Goal: Information Seeking & Learning: Learn about a topic

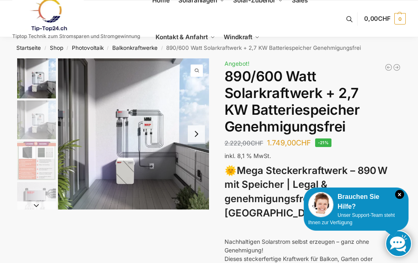
click at [197, 132] on button "Next slide" at bounding box center [196, 133] width 17 height 17
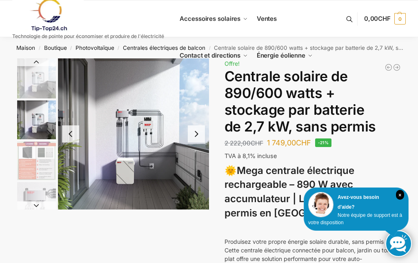
click at [42, 159] on img "3 / 12" at bounding box center [36, 160] width 39 height 39
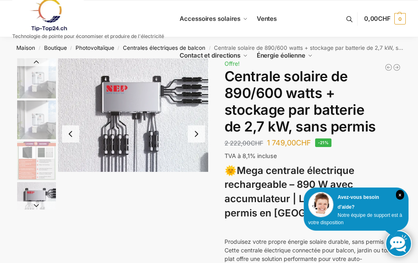
click at [36, 195] on img "4 / 12" at bounding box center [36, 201] width 39 height 39
click at [38, 205] on button "Diapositive suivante" at bounding box center [36, 205] width 39 height 8
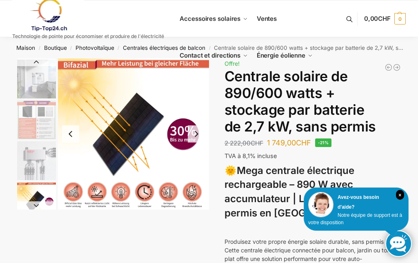
click at [38, 206] on button "Diapositive suivante" at bounding box center [36, 205] width 39 height 8
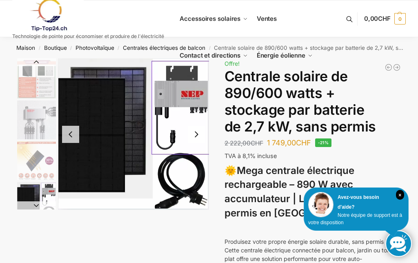
click at [36, 207] on button "Diapositive suivante" at bounding box center [36, 205] width 39 height 8
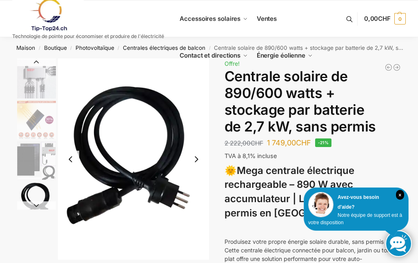
click at [38, 206] on button "Diapositive suivante" at bounding box center [36, 205] width 39 height 8
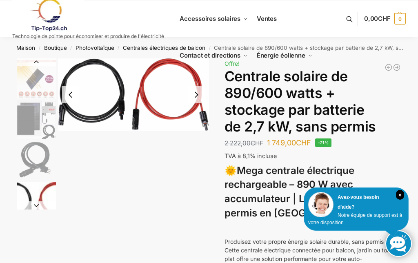
click at [38, 206] on button "Diapositive suivante" at bounding box center [36, 205] width 39 height 8
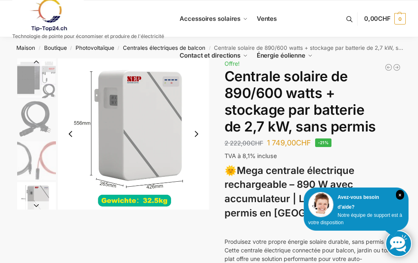
click at [37, 206] on button "Diapositive suivante" at bounding box center [36, 205] width 39 height 8
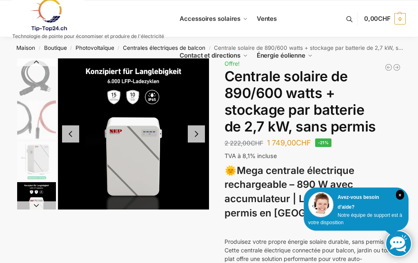
click at [38, 208] on button "Diapositive suivante" at bounding box center [36, 205] width 39 height 8
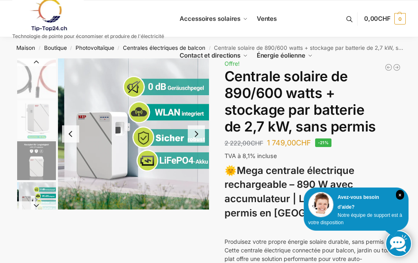
click at [36, 204] on button "Diapositive suivante" at bounding box center [36, 205] width 39 height 8
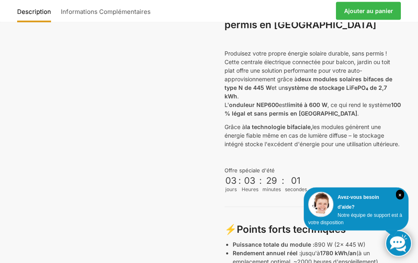
scroll to position [190, 0]
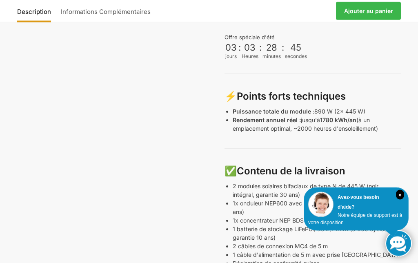
scroll to position [321, 0]
click at [412, 148] on div "Description Informations Complémentaires 2 222,00 CHF Le prix d'origine était d…" at bounding box center [209, 194] width 418 height 914
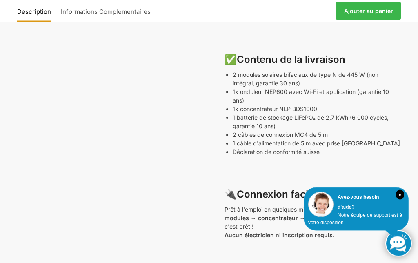
scroll to position [432, 0]
click at [413, 144] on div "Description Informations Complémentaires 2 222,00 CHF Le prix d'origine était d…" at bounding box center [209, 83] width 418 height 914
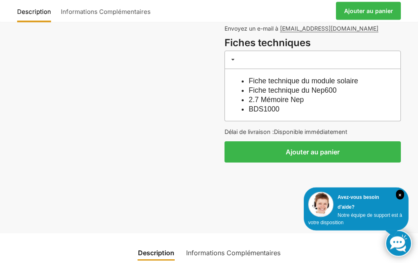
scroll to position [740, 0]
click at [358, 77] on font "Fiche technique du module solaire" at bounding box center [302, 81] width 109 height 8
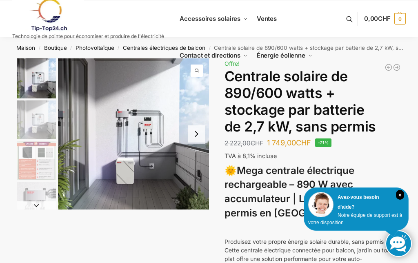
click at [199, 132] on button "Next slide" at bounding box center [196, 133] width 17 height 17
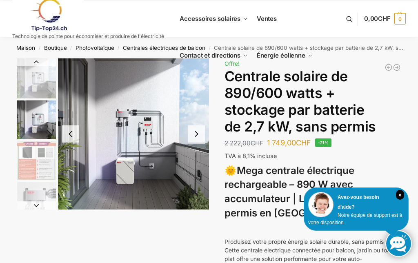
click at [193, 135] on button "Next slide" at bounding box center [196, 133] width 17 height 17
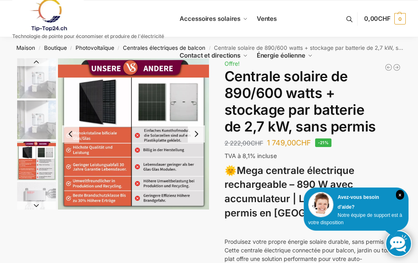
click at [197, 132] on button "Next slide" at bounding box center [196, 133] width 17 height 17
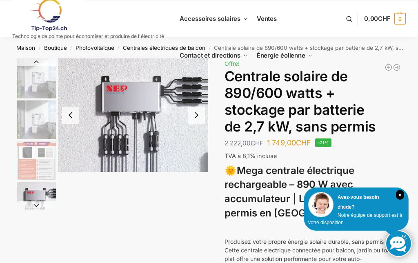
click at [197, 112] on button "Next slide" at bounding box center [196, 114] width 17 height 17
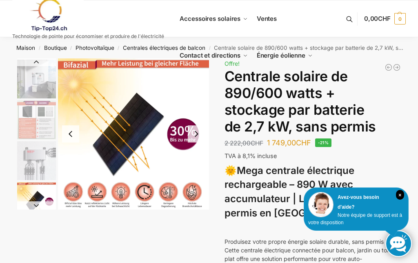
click at [198, 131] on button "Next slide" at bounding box center [196, 133] width 17 height 17
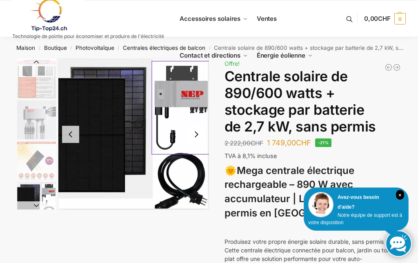
click at [68, 137] on button "Previous slide" at bounding box center [70, 134] width 17 height 17
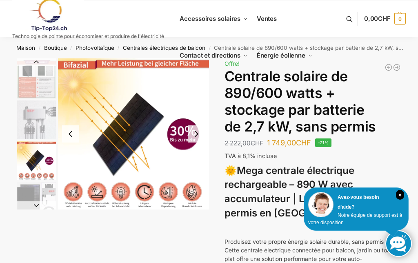
click at [197, 133] on button "Next slide" at bounding box center [196, 133] width 17 height 17
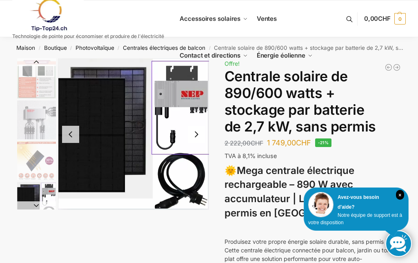
click at [195, 132] on button "Next slide" at bounding box center [196, 134] width 17 height 17
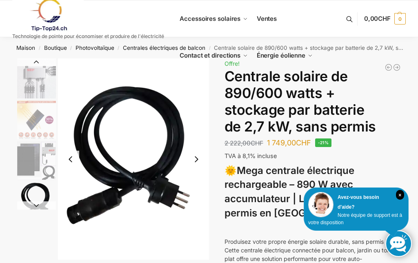
click at [198, 156] on button "Next slide" at bounding box center [196, 158] width 17 height 17
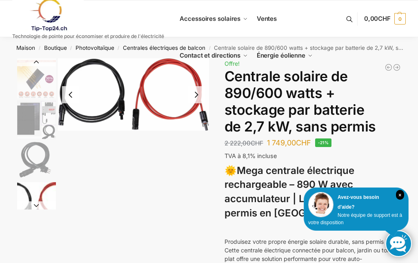
click at [197, 93] on button "Next slide" at bounding box center [196, 94] width 17 height 17
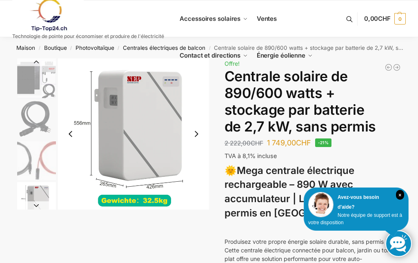
click at [196, 133] on button "Next slide" at bounding box center [196, 133] width 17 height 17
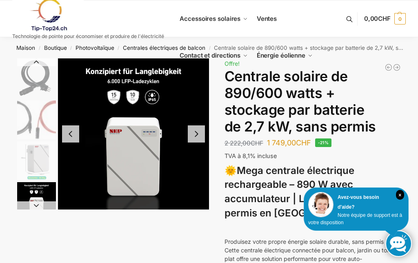
click at [196, 135] on button "Next slide" at bounding box center [196, 133] width 17 height 17
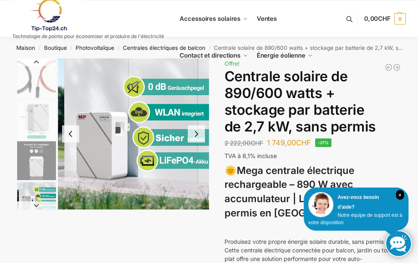
click at [200, 132] on button "Next slide" at bounding box center [196, 133] width 17 height 17
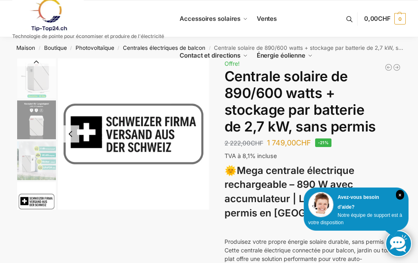
click at [35, 60] on button "Diapositive précédente" at bounding box center [36, 62] width 39 height 8
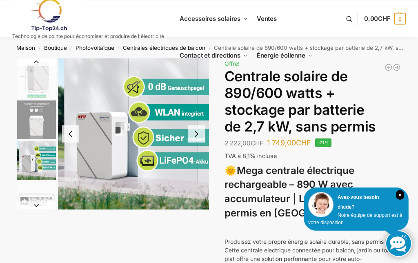
click at [43, 59] on button "Diapositive précédente" at bounding box center [36, 62] width 39 height 8
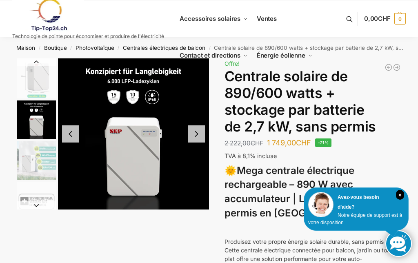
click at [43, 60] on button "Diapositive précédente" at bounding box center [36, 62] width 39 height 8
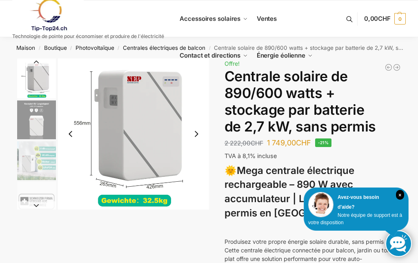
click at [41, 62] on button "Diapositive précédente" at bounding box center [36, 62] width 39 height 8
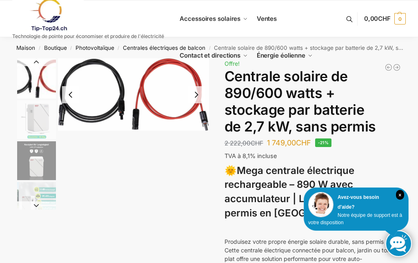
click at [44, 60] on button "Diapositive précédente" at bounding box center [36, 62] width 39 height 8
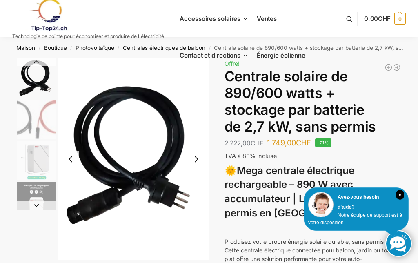
click at [42, 62] on button "Diapositive précédente" at bounding box center [36, 62] width 39 height 8
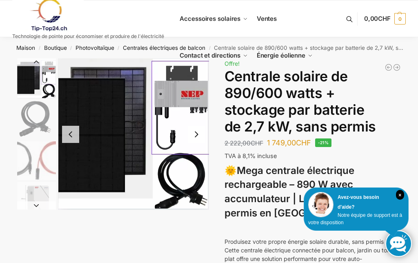
click at [108, 125] on img "6 / 12" at bounding box center [133, 133] width 151 height 151
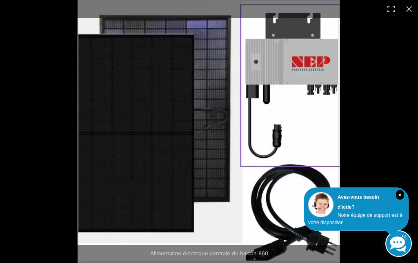
click at [416, 9] on button "Fermer (Esc)" at bounding box center [409, 9] width 18 height 18
